Goal: Task Accomplishment & Management: Use online tool/utility

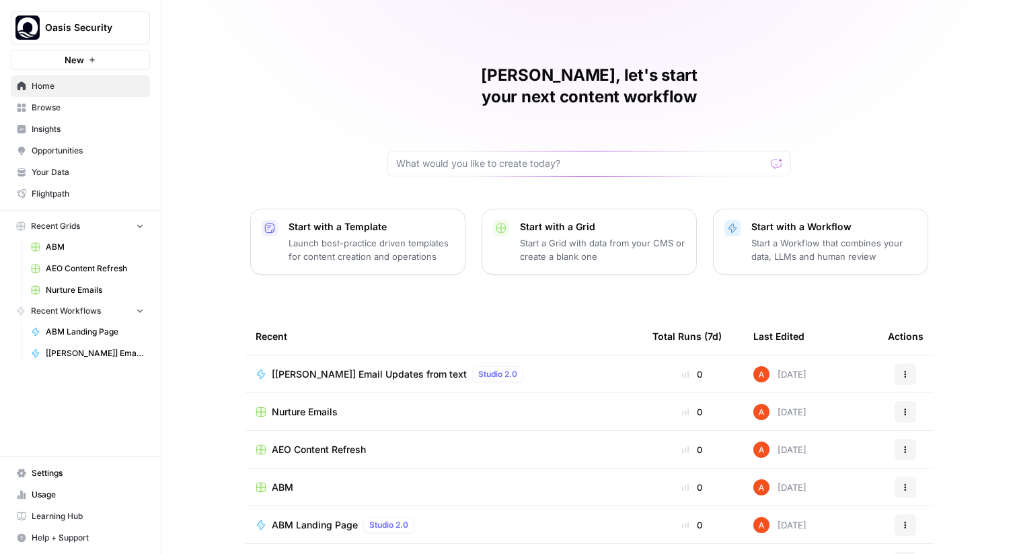
click at [104, 22] on span "Oasis Security" at bounding box center [85, 27] width 81 height 13
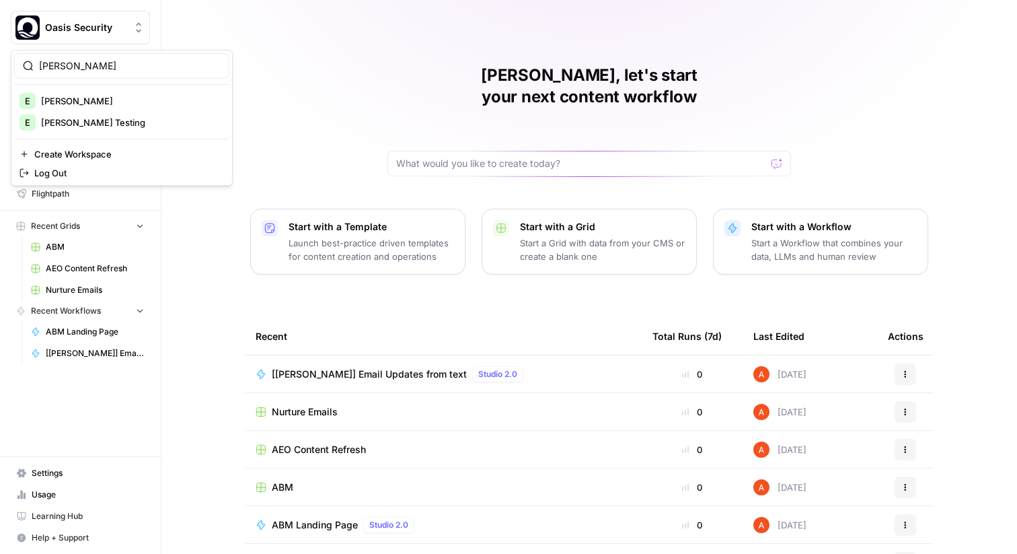
type input "[PERSON_NAME]"
click at [96, 102] on span "[PERSON_NAME]" at bounding box center [130, 100] width 178 height 13
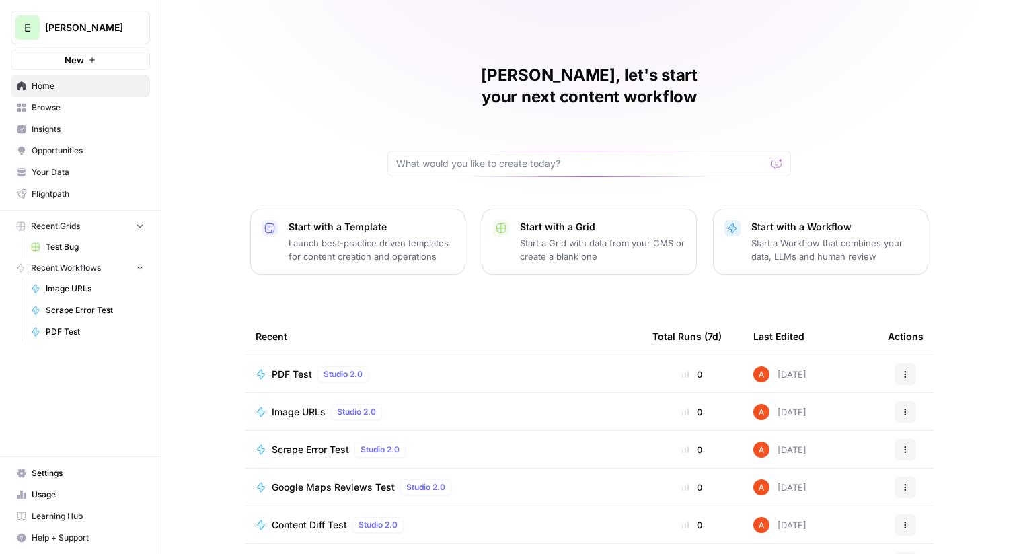
click at [291, 367] on span "PDF Test" at bounding box center [292, 373] width 40 height 13
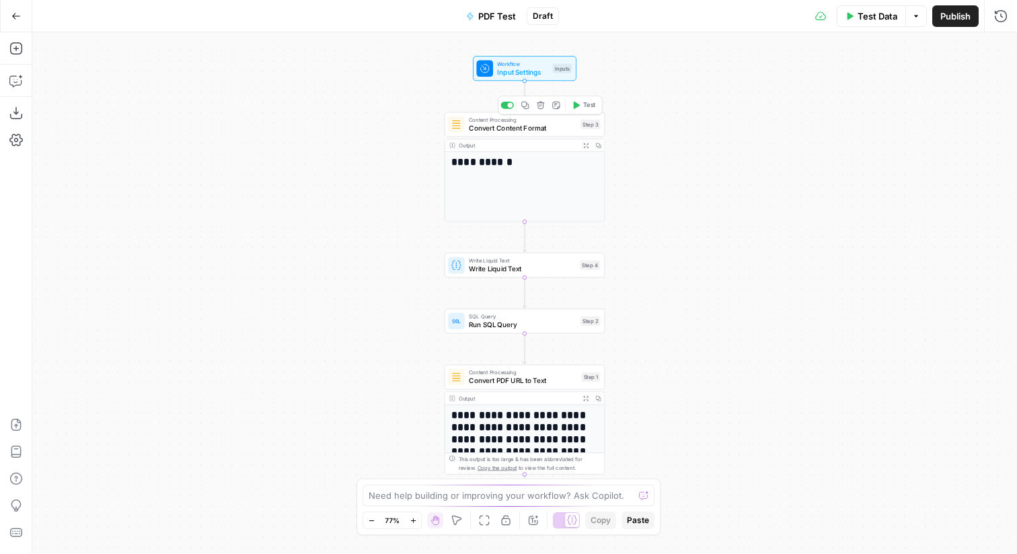
click at [583, 109] on span "Test" at bounding box center [589, 104] width 12 height 9
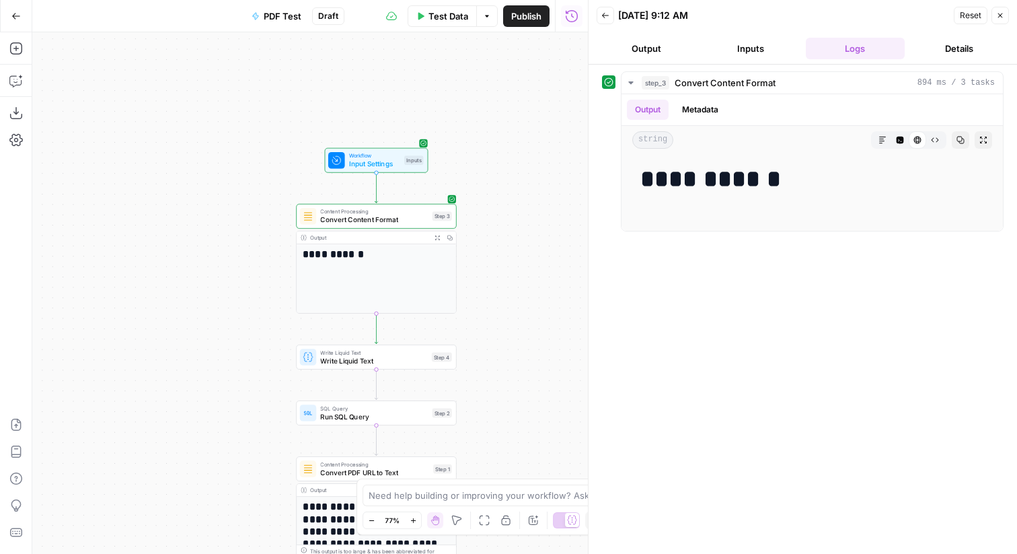
click at [1, 13] on div "Go Back" at bounding box center [16, 16] width 32 height 32
click at [14, 16] on icon "button" at bounding box center [15, 15] width 9 height 9
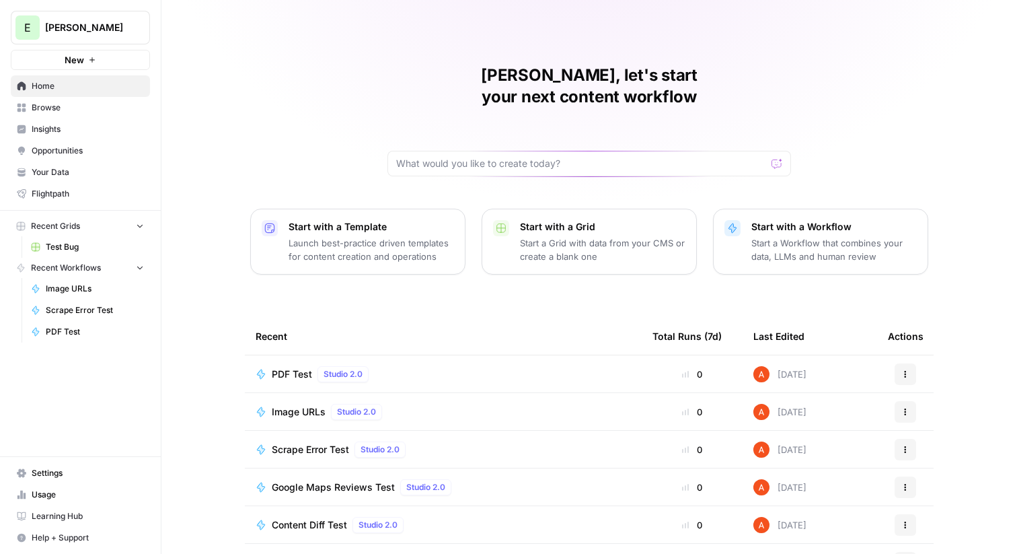
click at [69, 98] on link "Browse" at bounding box center [80, 108] width 139 height 22
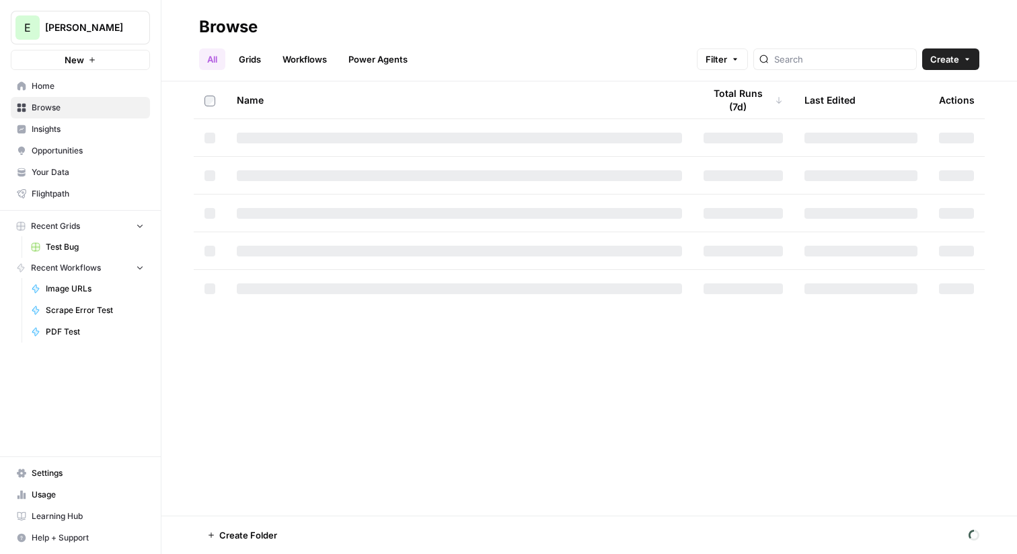
click at [96, 33] on span "[PERSON_NAME]" at bounding box center [85, 27] width 81 height 13
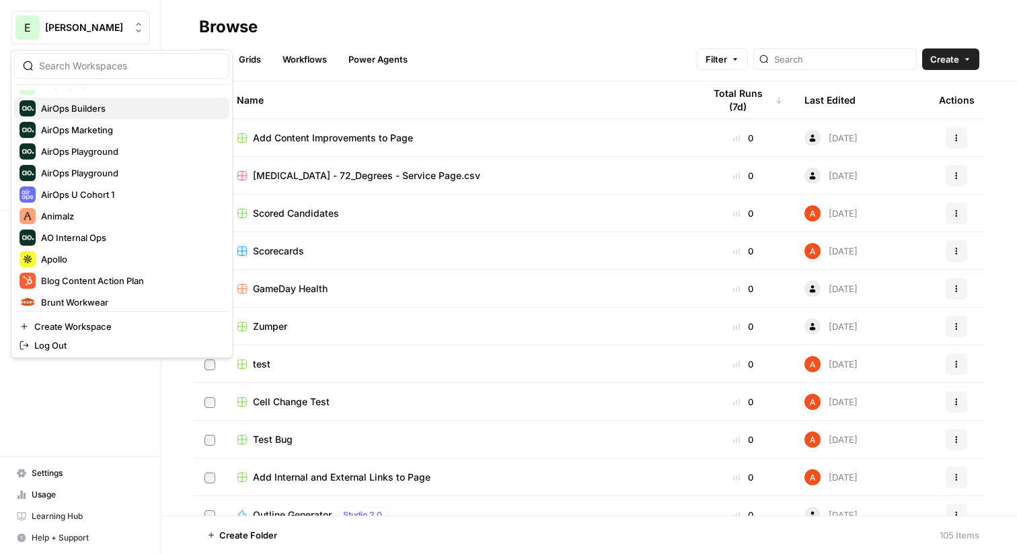
scroll to position [61, 0]
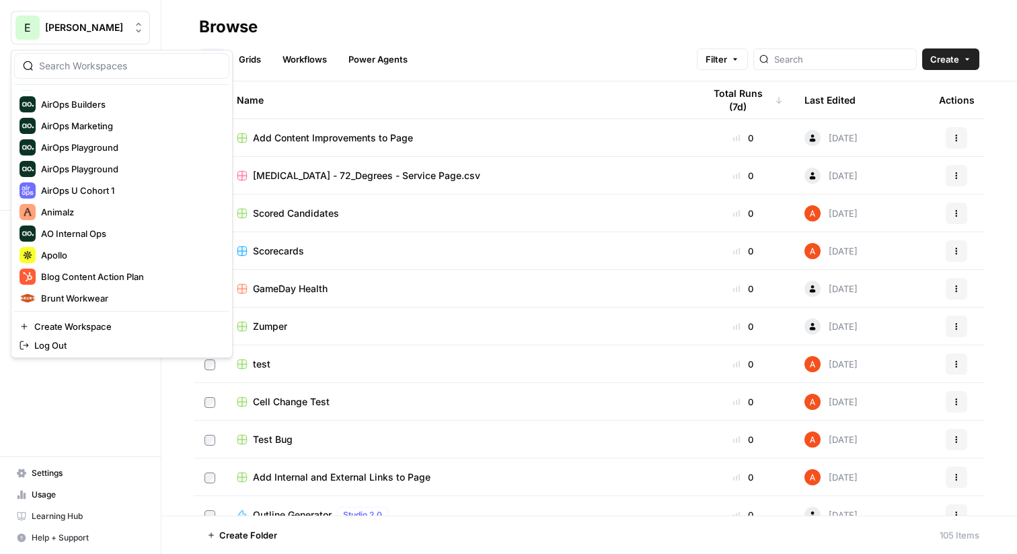
click at [466, 51] on div "All Grids Workflows Power Agents Filter Create" at bounding box center [589, 54] width 781 height 32
